Goal: Task Accomplishment & Management: Complete application form

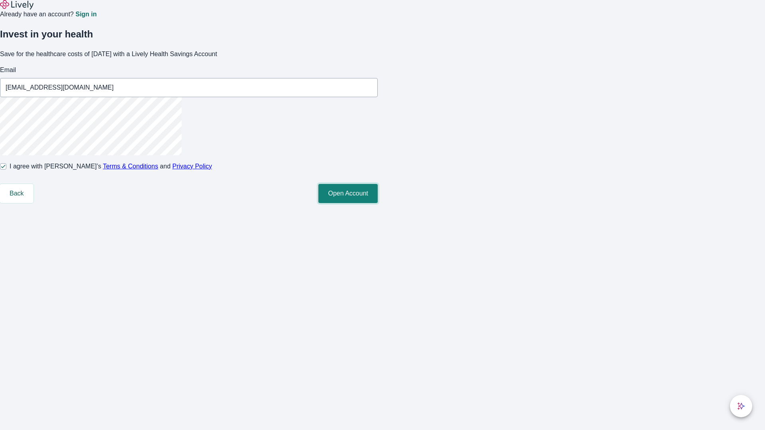
click at [378, 203] on button "Open Account" at bounding box center [347, 193] width 59 height 19
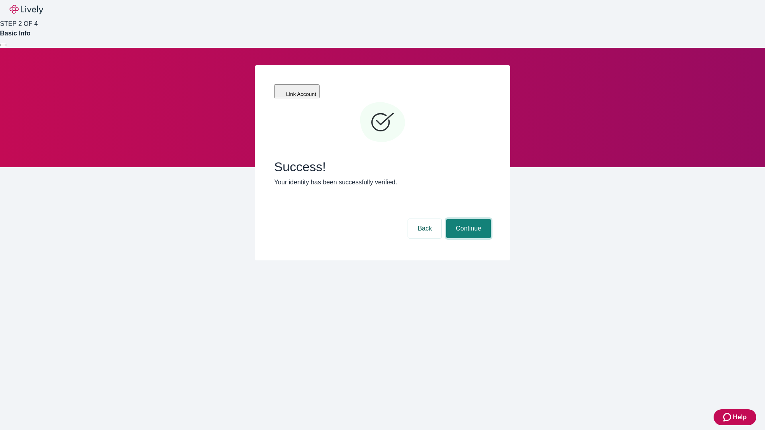
click at [468, 219] on button "Continue" at bounding box center [468, 228] width 45 height 19
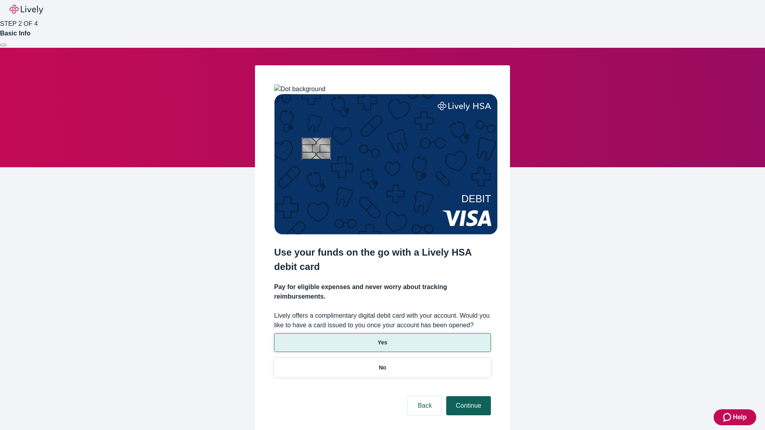
click at [382, 339] on p "Yes" at bounding box center [383, 343] width 10 height 8
click at [468, 397] on button "Continue" at bounding box center [468, 406] width 45 height 19
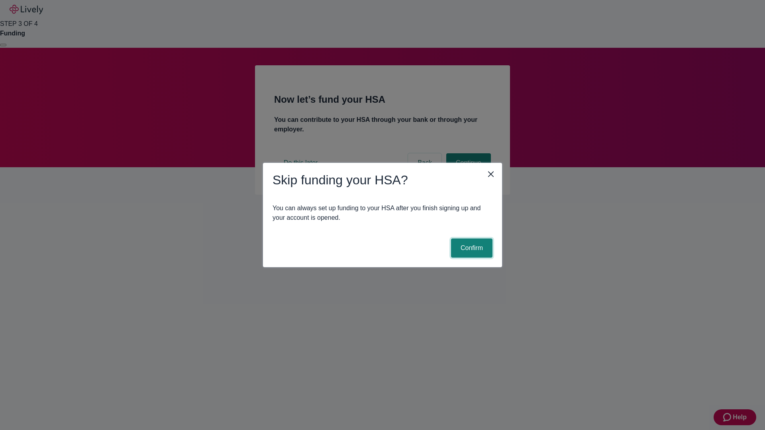
click at [471, 248] on button "Confirm" at bounding box center [471, 248] width 41 height 19
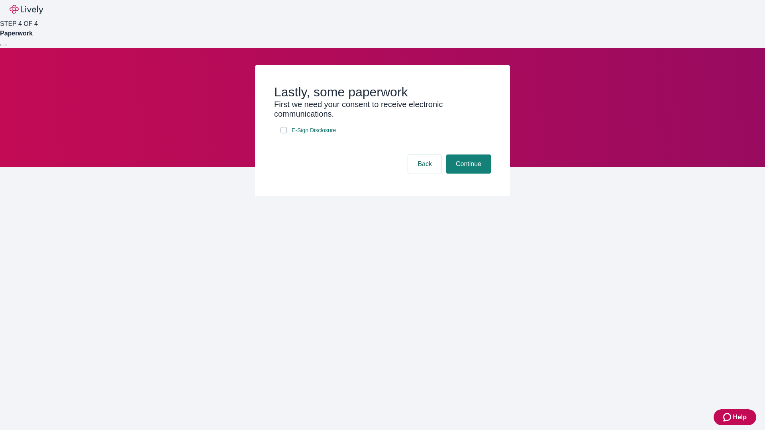
click at [284, 134] on input "E-Sign Disclosure" at bounding box center [284, 130] width 6 height 6
checkbox input "true"
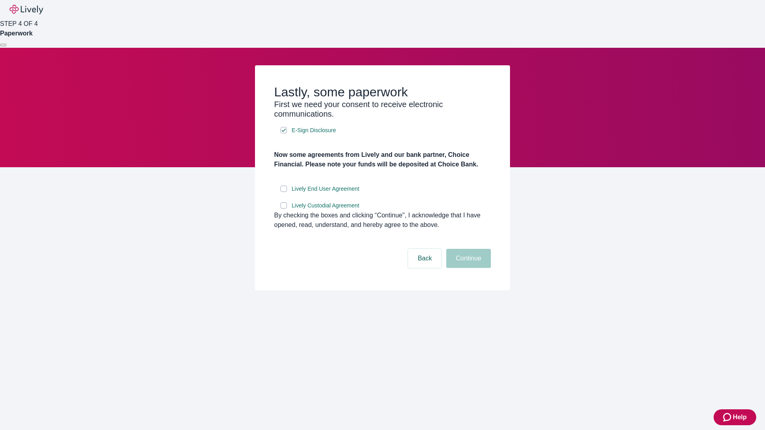
click at [284, 192] on input "Lively End User Agreement" at bounding box center [284, 189] width 6 height 6
checkbox input "true"
click at [284, 209] on input "Lively Custodial Agreement" at bounding box center [284, 205] width 6 height 6
checkbox input "true"
click at [468, 268] on button "Continue" at bounding box center [468, 258] width 45 height 19
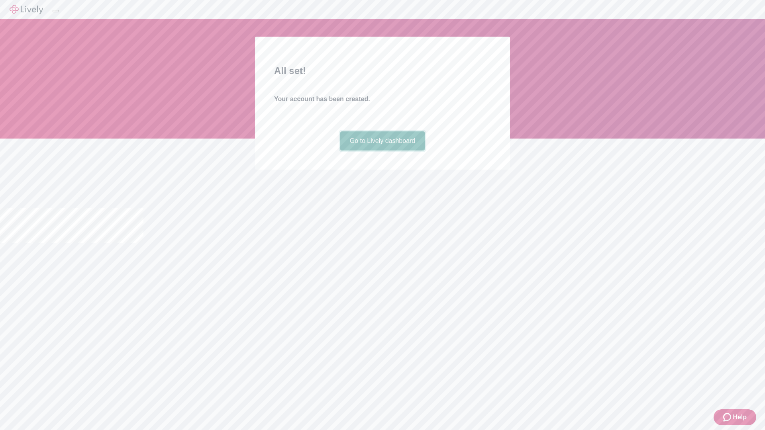
click at [382, 151] on link "Go to Lively dashboard" at bounding box center [382, 141] width 85 height 19
